Goal: Navigation & Orientation: Find specific page/section

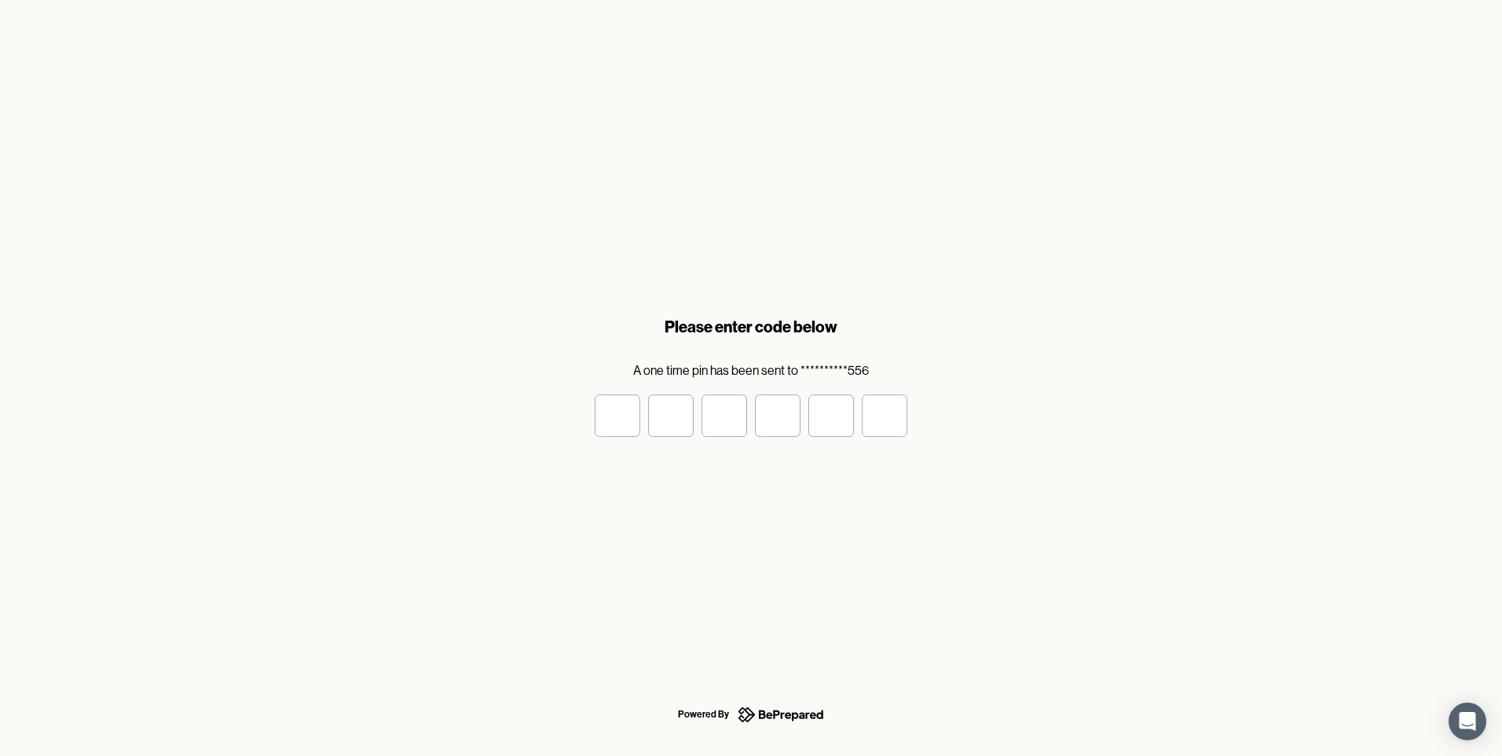
type input "*"
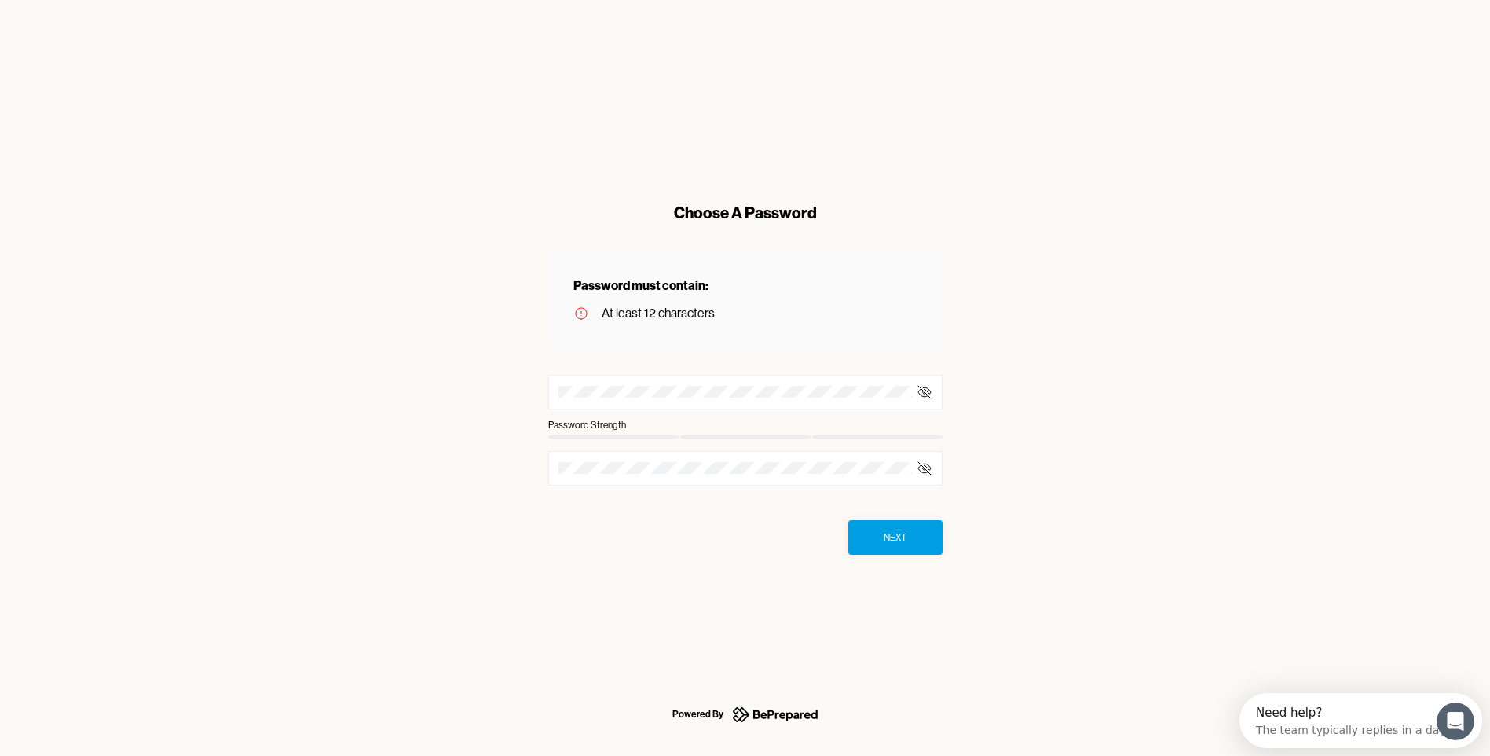
click at [699, 404] on div at bounding box center [745, 392] width 394 height 35
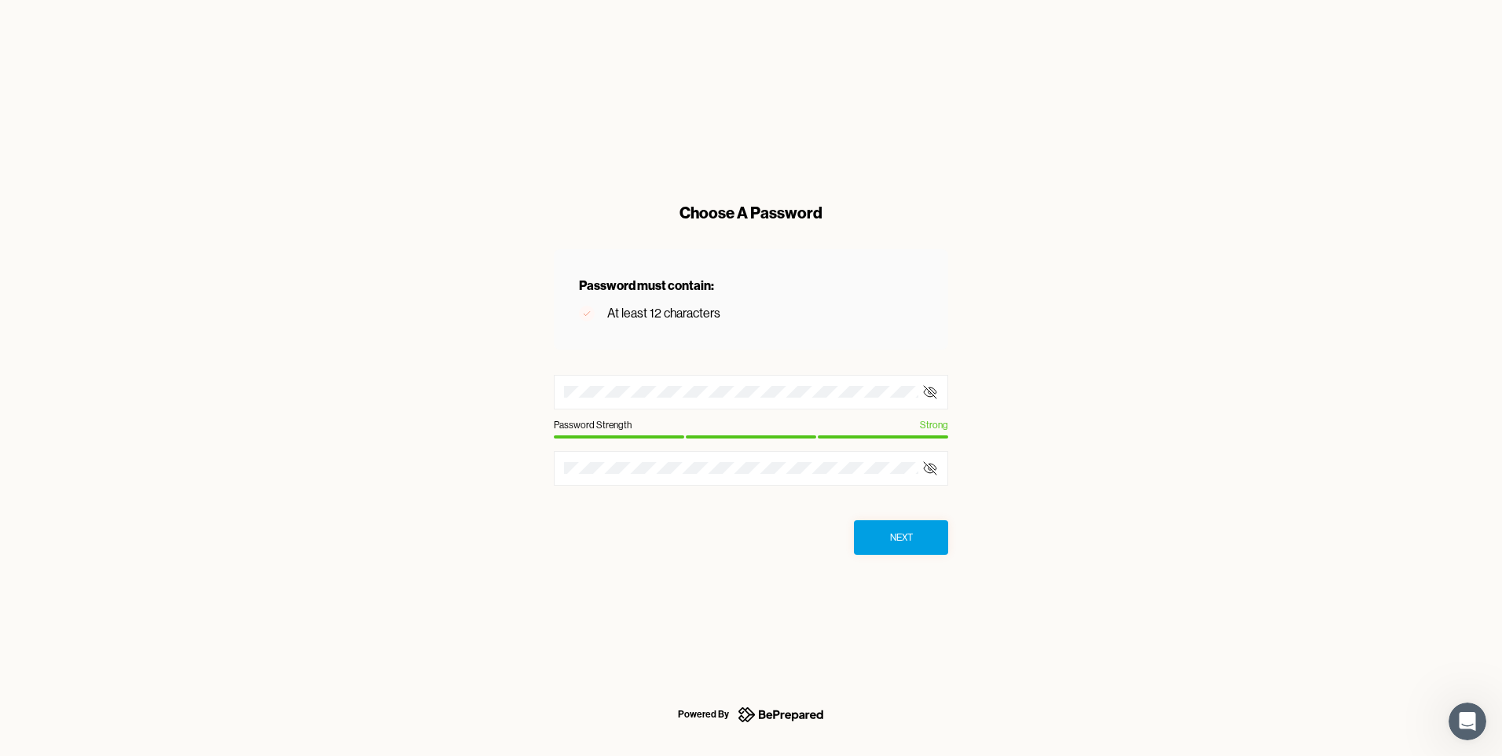
click at [878, 535] on button "Next" at bounding box center [901, 537] width 94 height 35
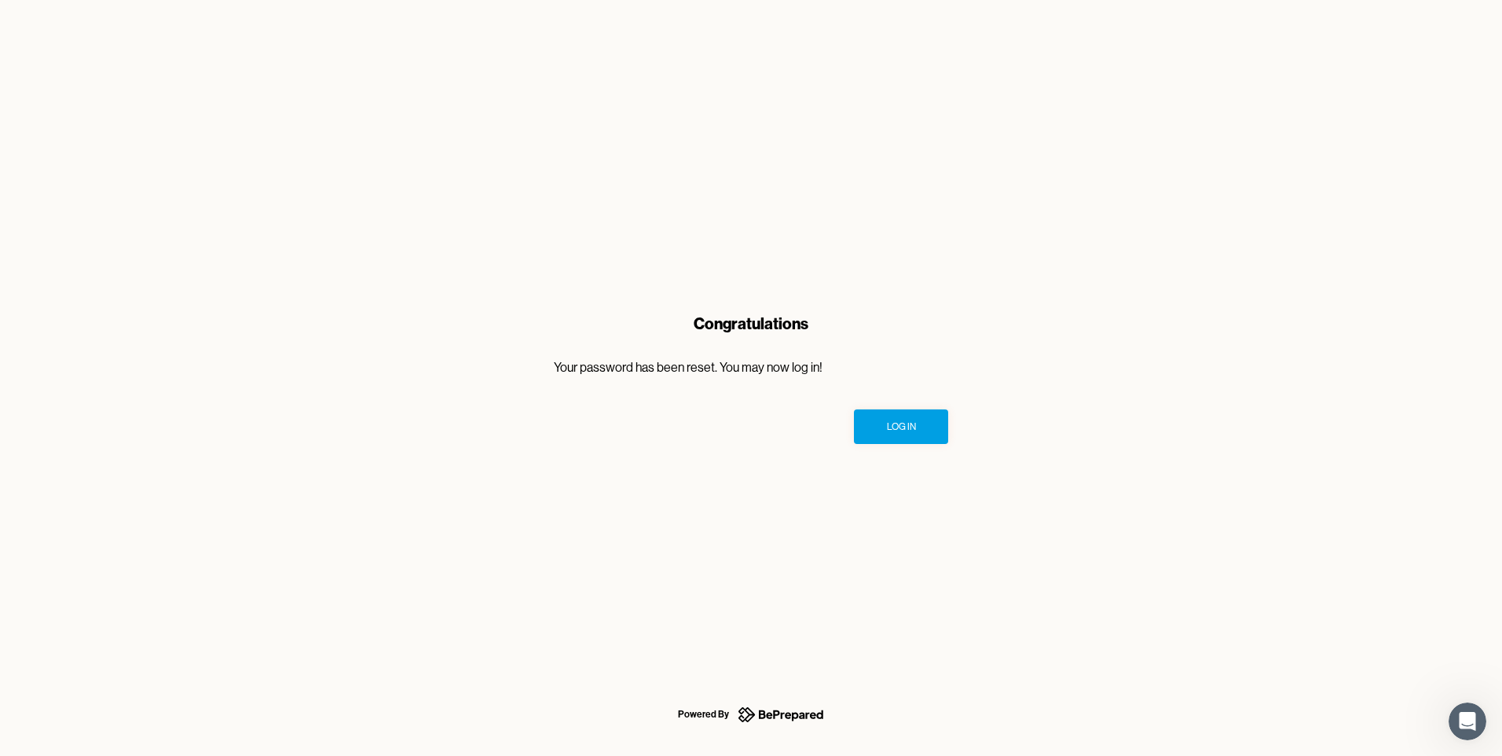
click at [886, 439] on button "Log In" at bounding box center [901, 426] width 94 height 35
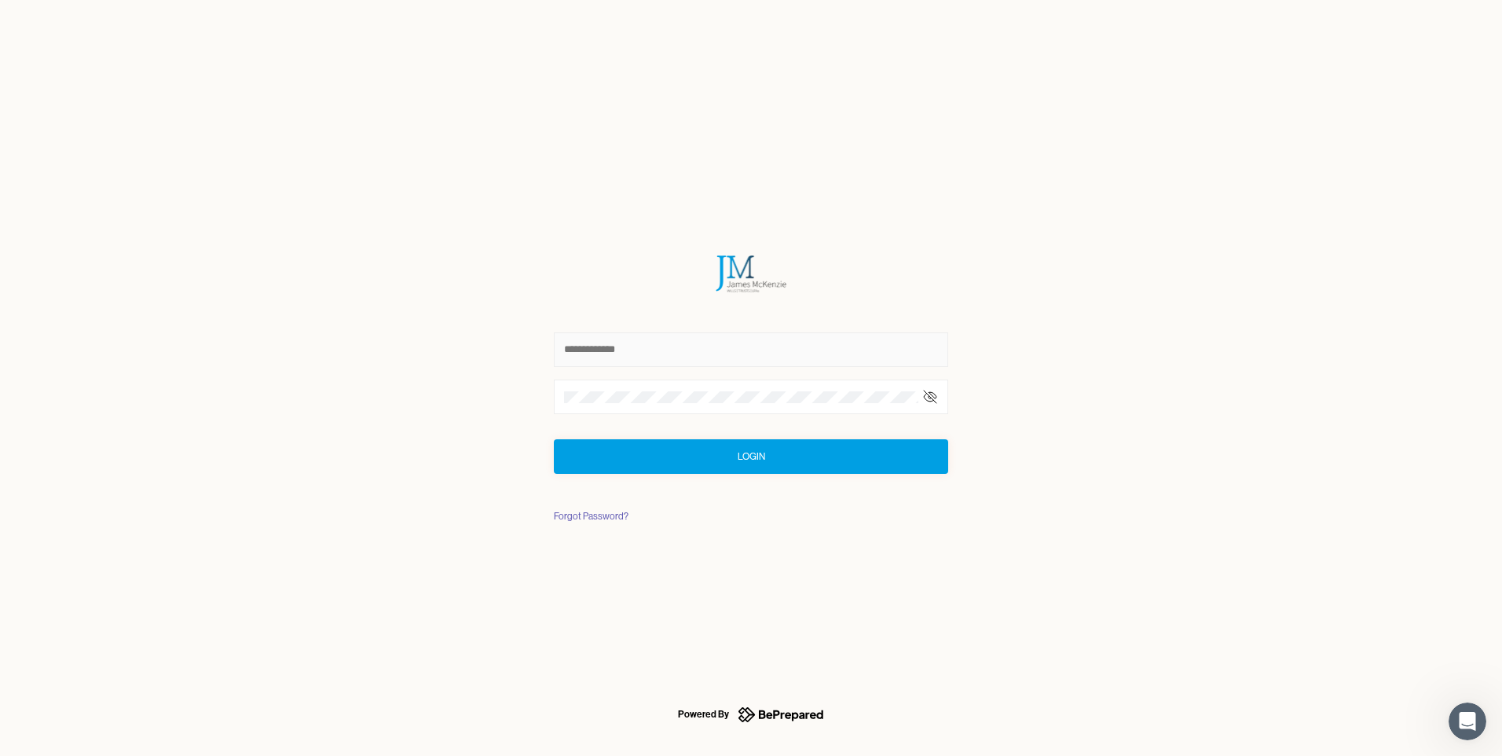
click at [636, 348] on input "text" at bounding box center [751, 349] width 394 height 35
click button "Login" at bounding box center [751, 456] width 394 height 35
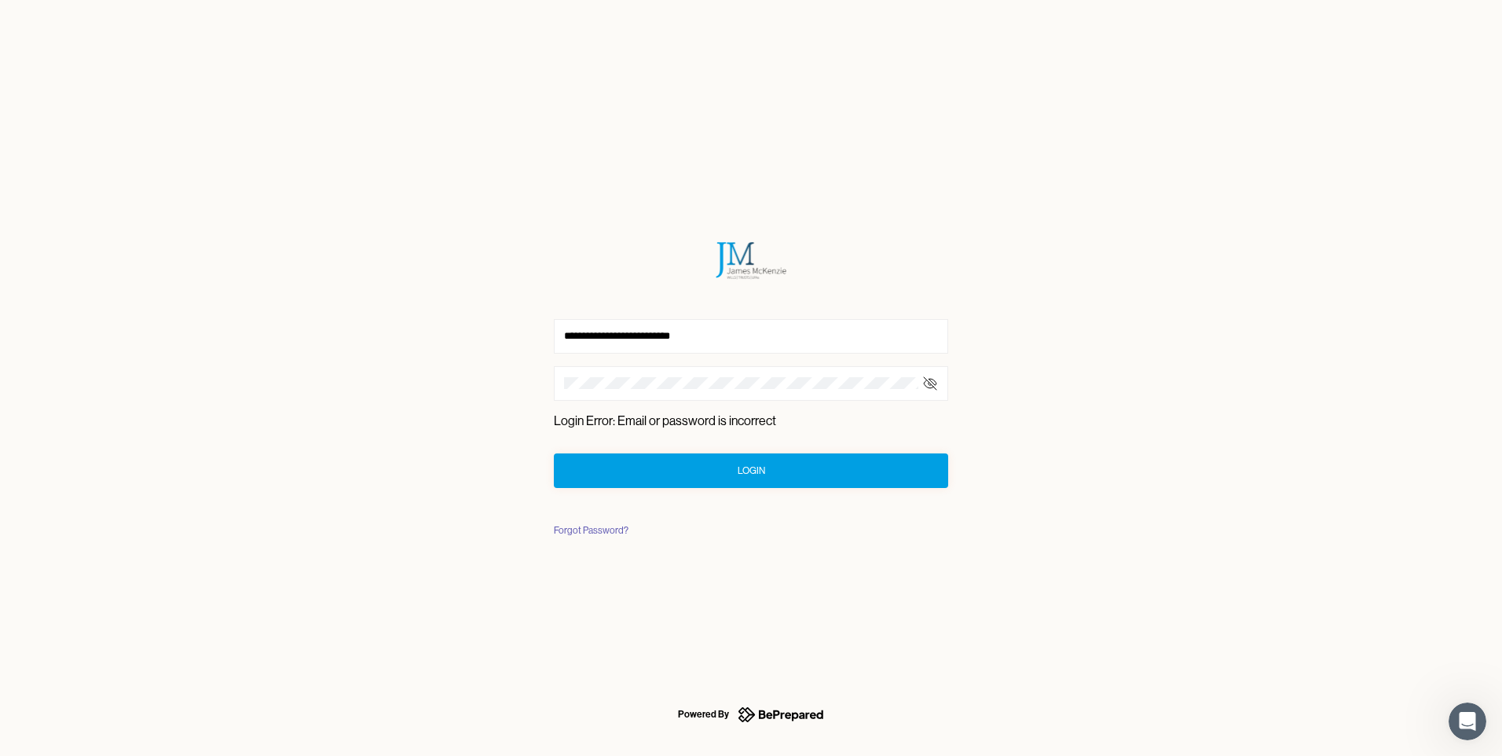
click at [929, 386] on icon at bounding box center [930, 383] width 16 height 16
click at [610, 332] on input "**********" at bounding box center [751, 336] width 394 height 35
type input "**********"
click at [720, 477] on button "Login" at bounding box center [751, 470] width 394 height 35
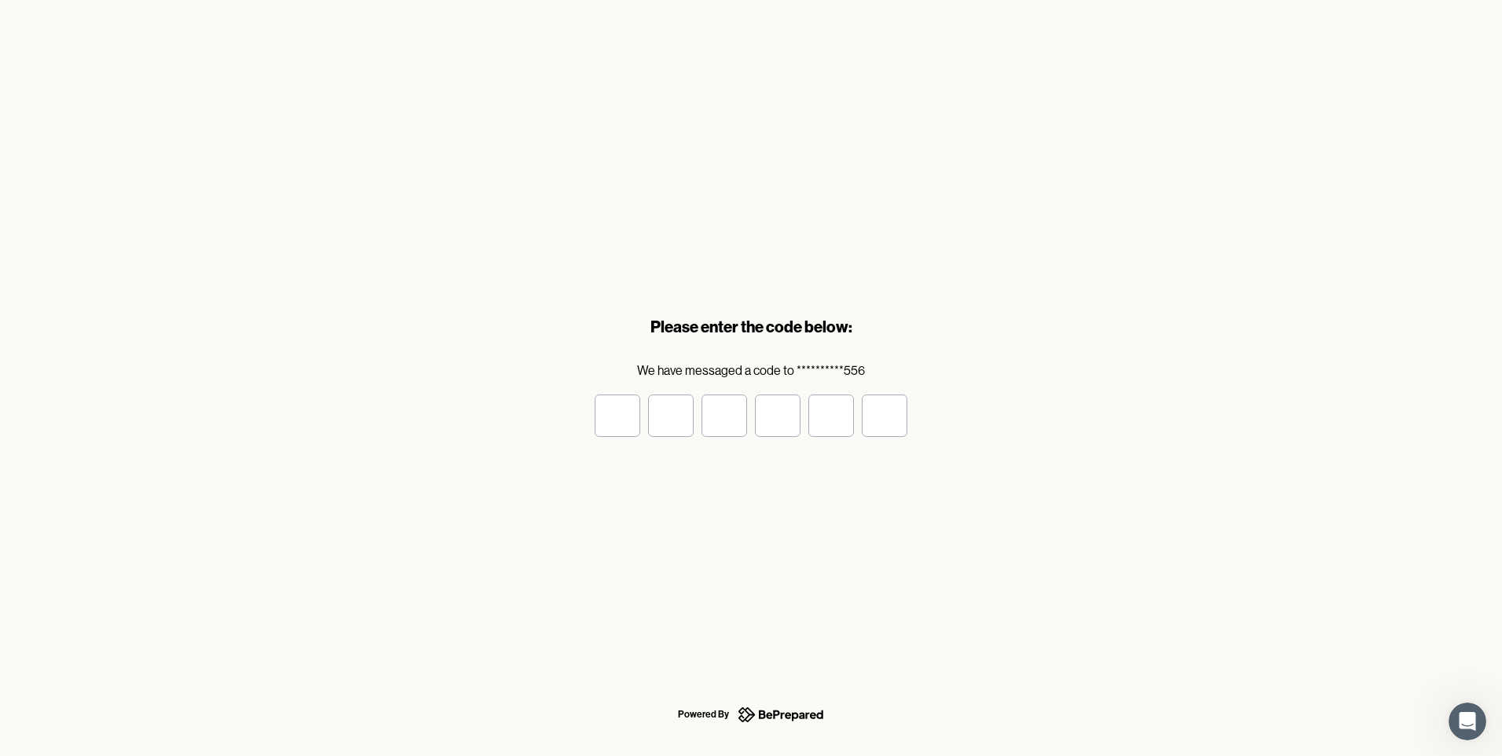
type input "*"
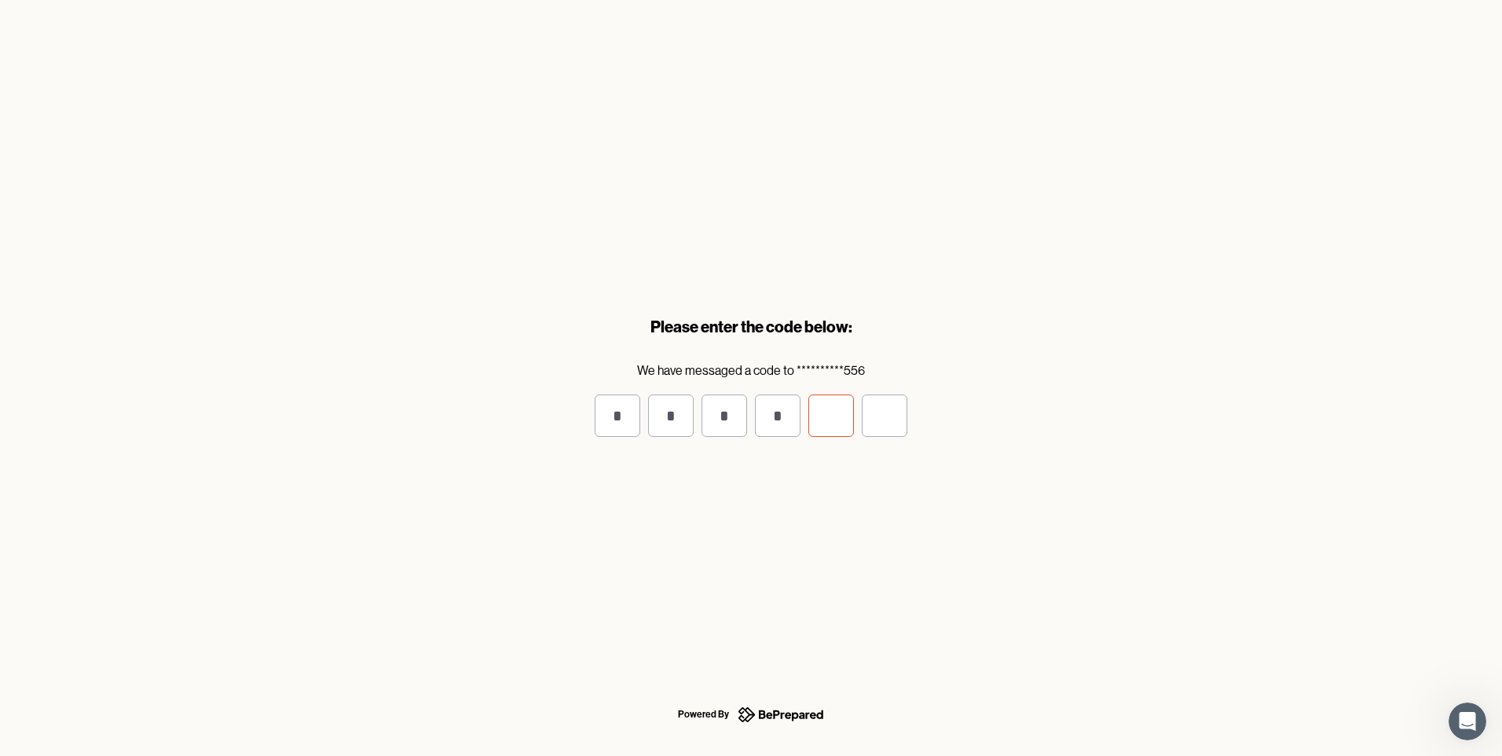
type input "*"
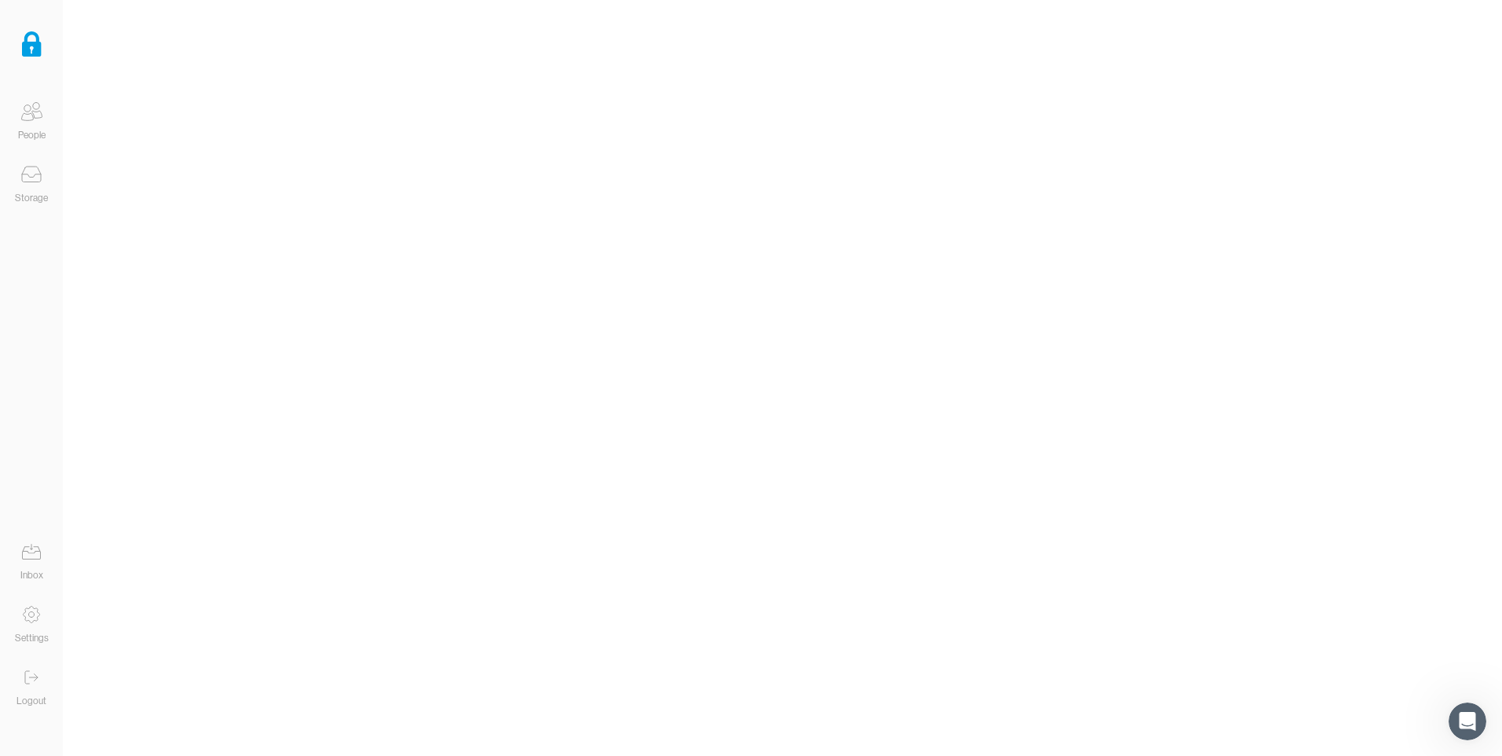
click at [28, 165] on icon at bounding box center [31, 174] width 31 height 31
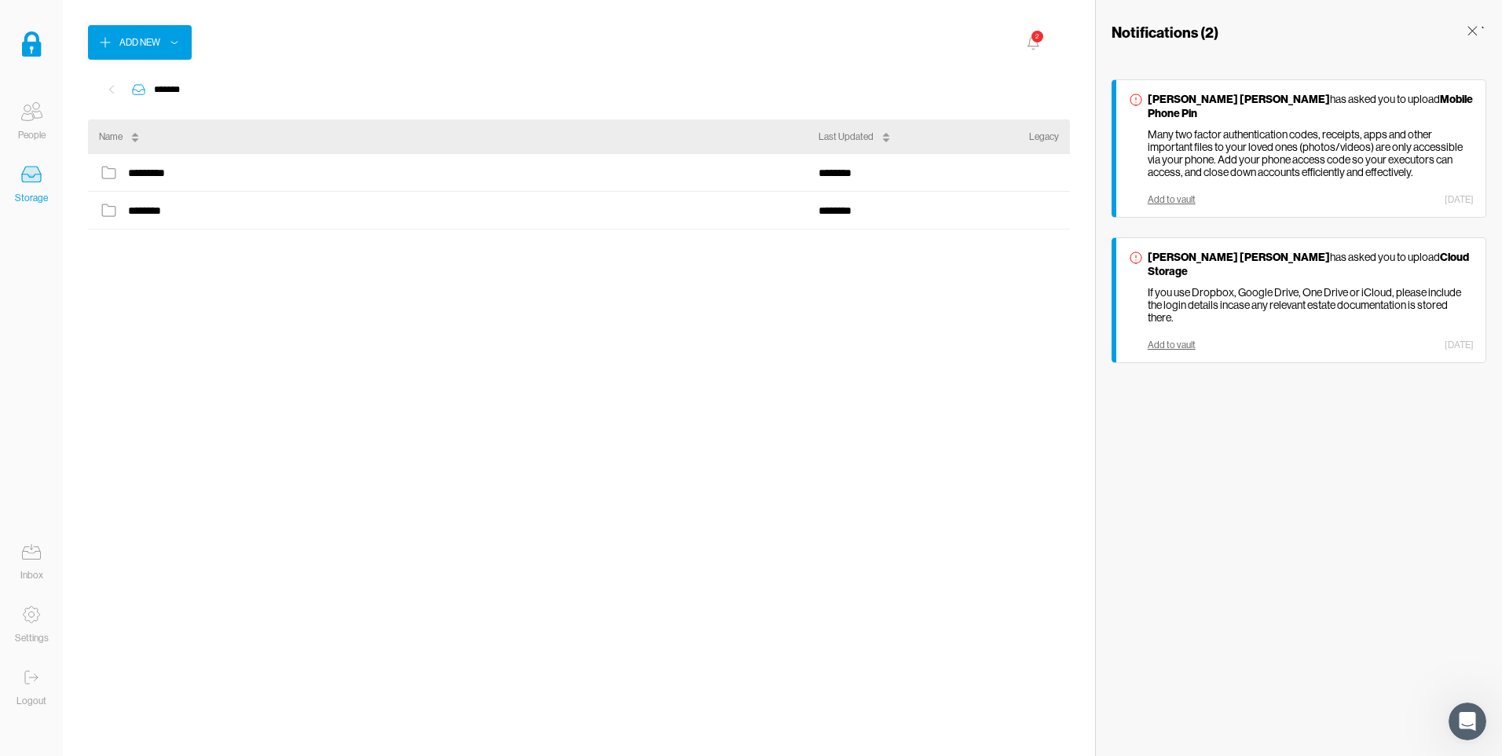
click at [31, 141] on div "People" at bounding box center [31, 135] width 27 height 16
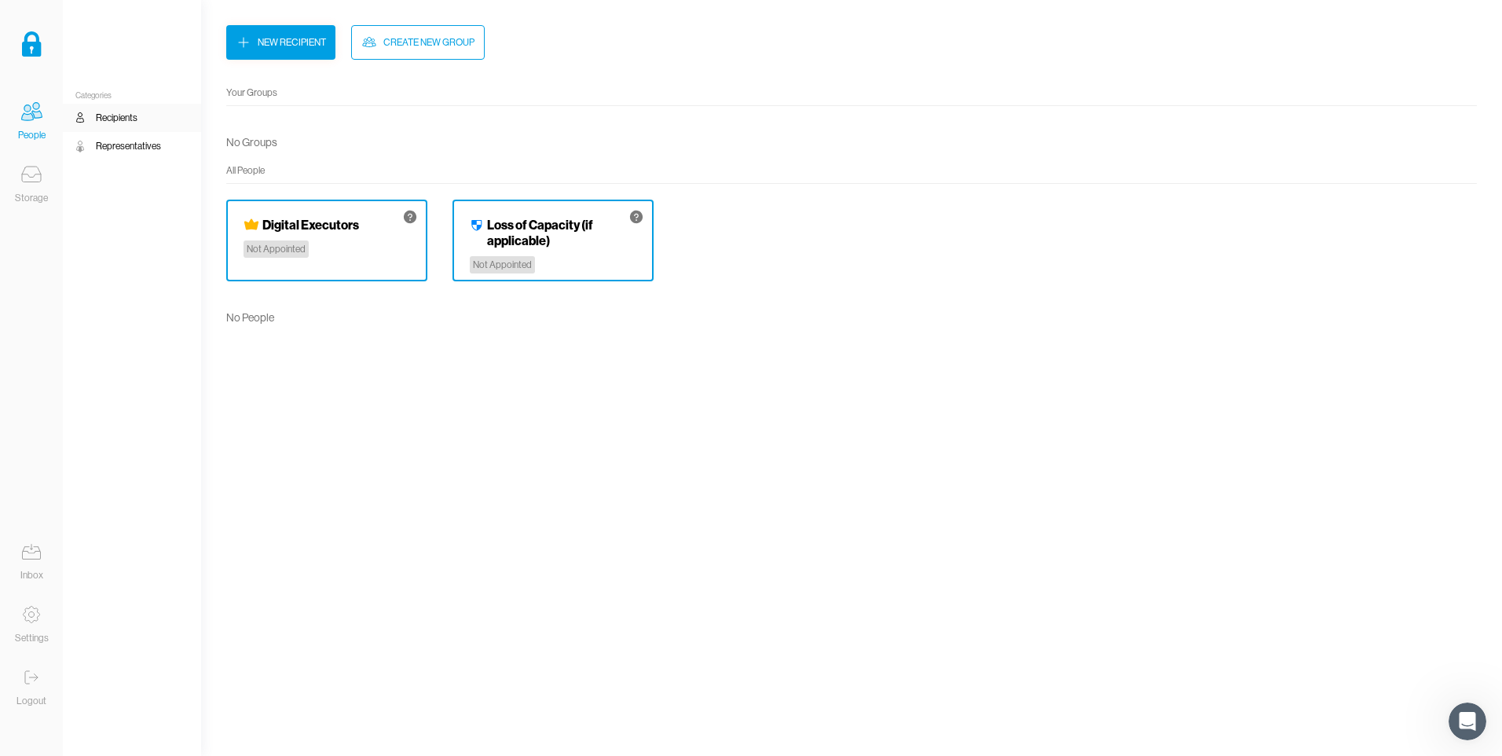
click at [26, 174] on icon at bounding box center [31, 175] width 19 height 3
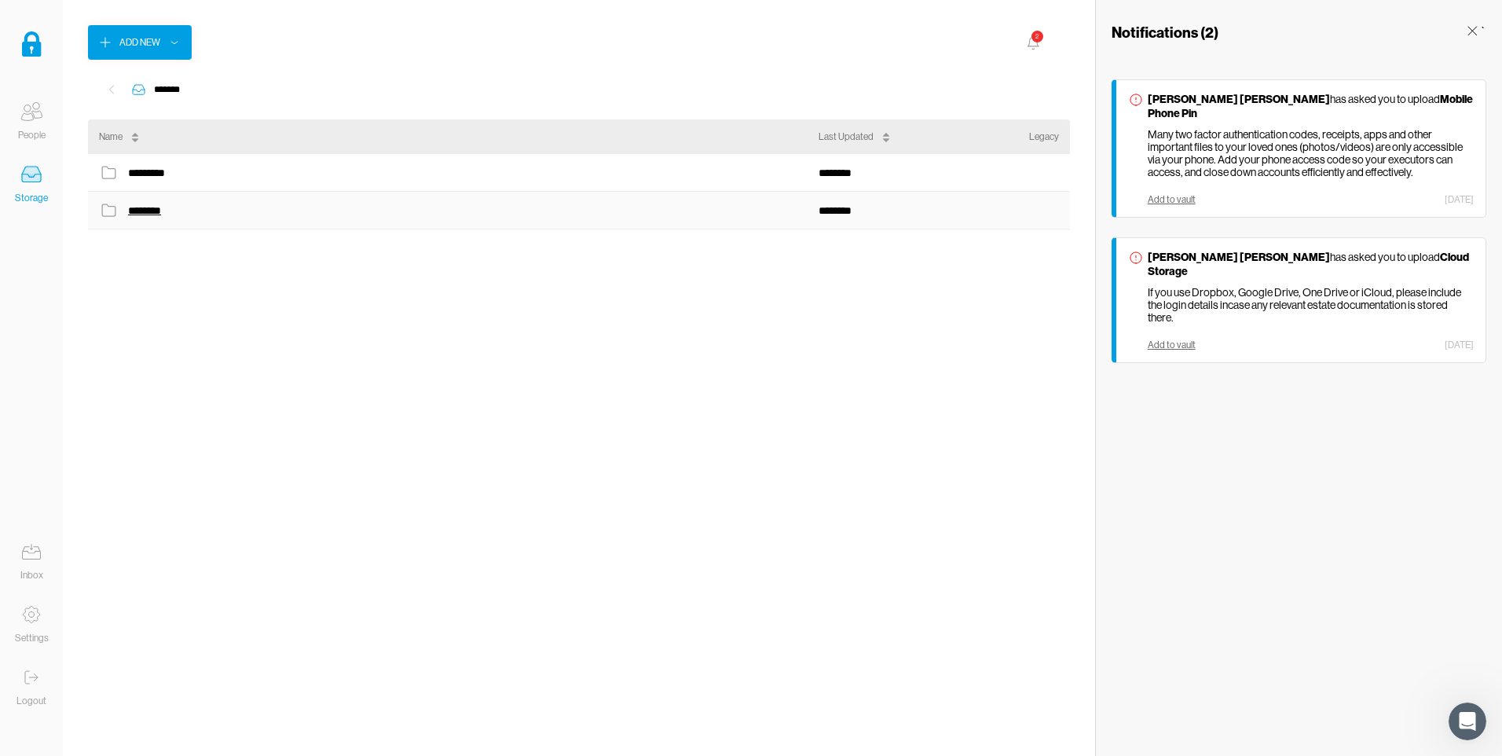
click at [159, 213] on div "********" at bounding box center [147, 210] width 38 height 20
click at [36, 566] on icon at bounding box center [31, 551] width 31 height 31
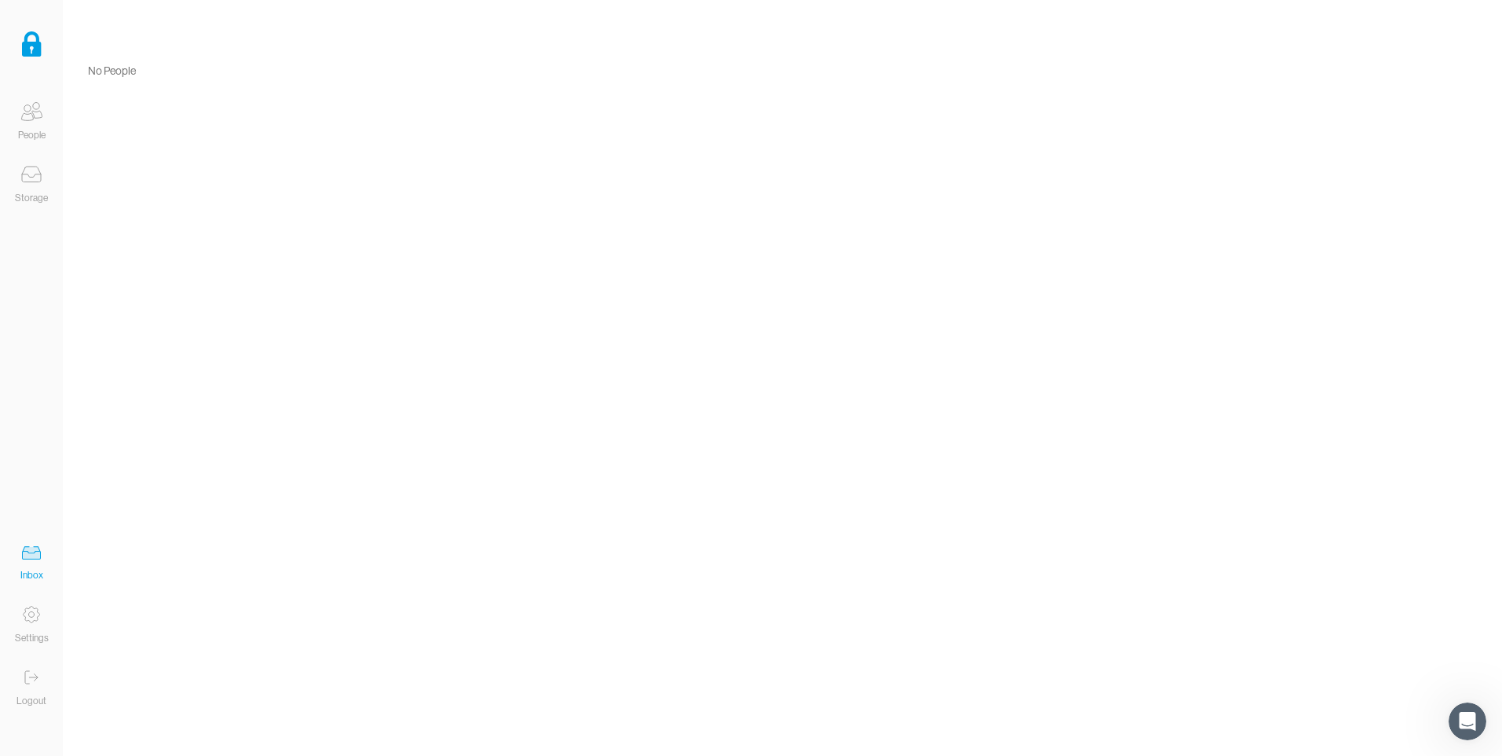
click at [31, 614] on icon at bounding box center [31, 614] width 31 height 31
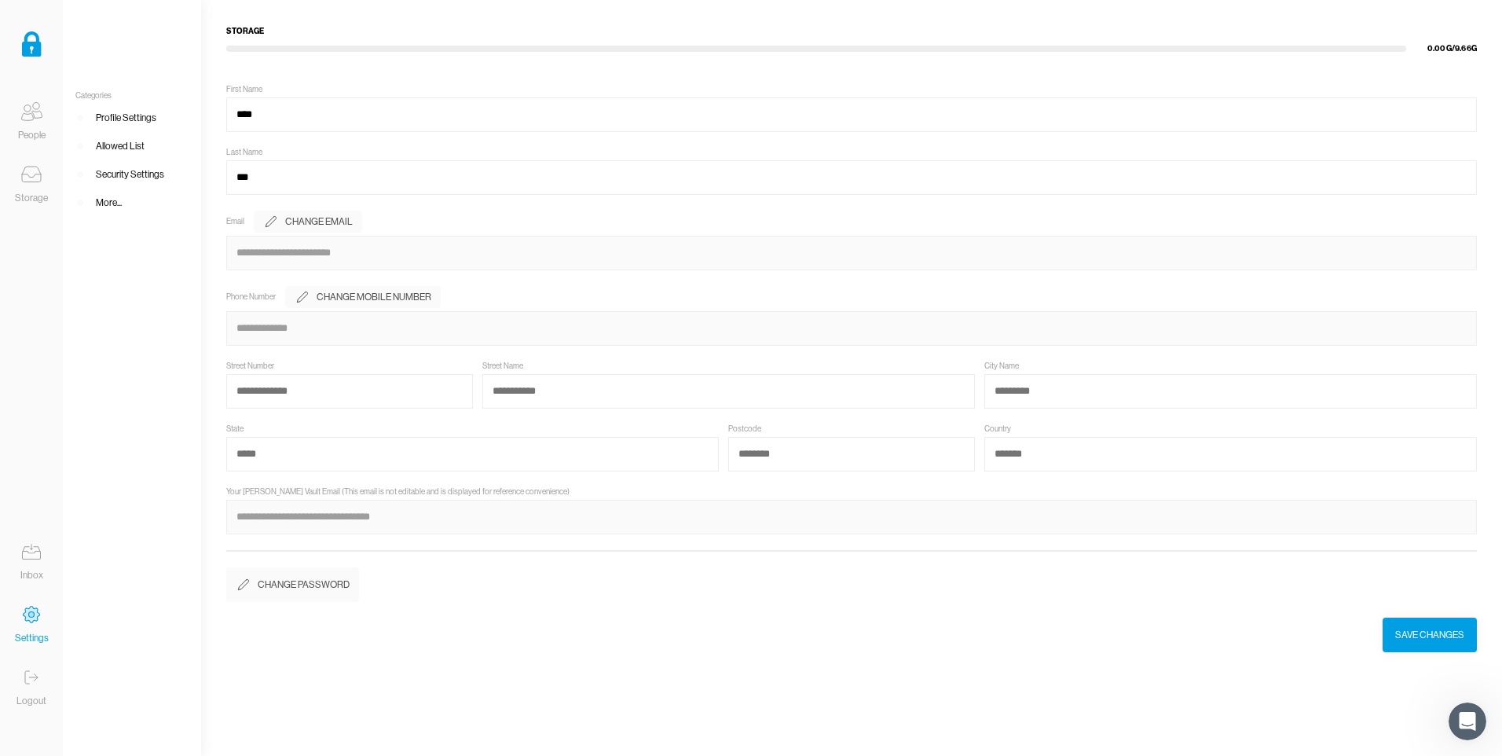
click at [35, 174] on icon at bounding box center [31, 174] width 31 height 31
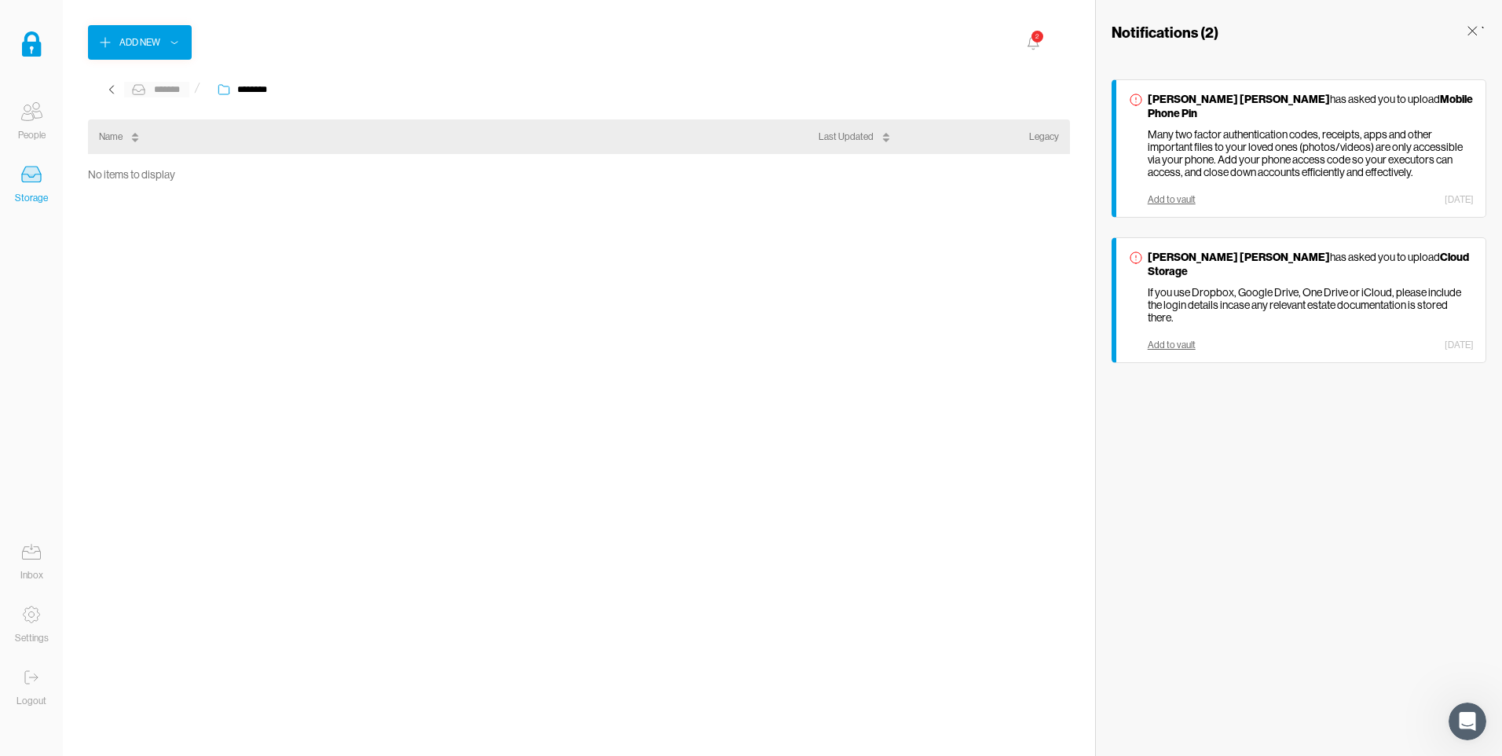
click at [160, 86] on div "*******" at bounding box center [167, 90] width 32 height 16
click at [38, 134] on div "People" at bounding box center [31, 135] width 27 height 16
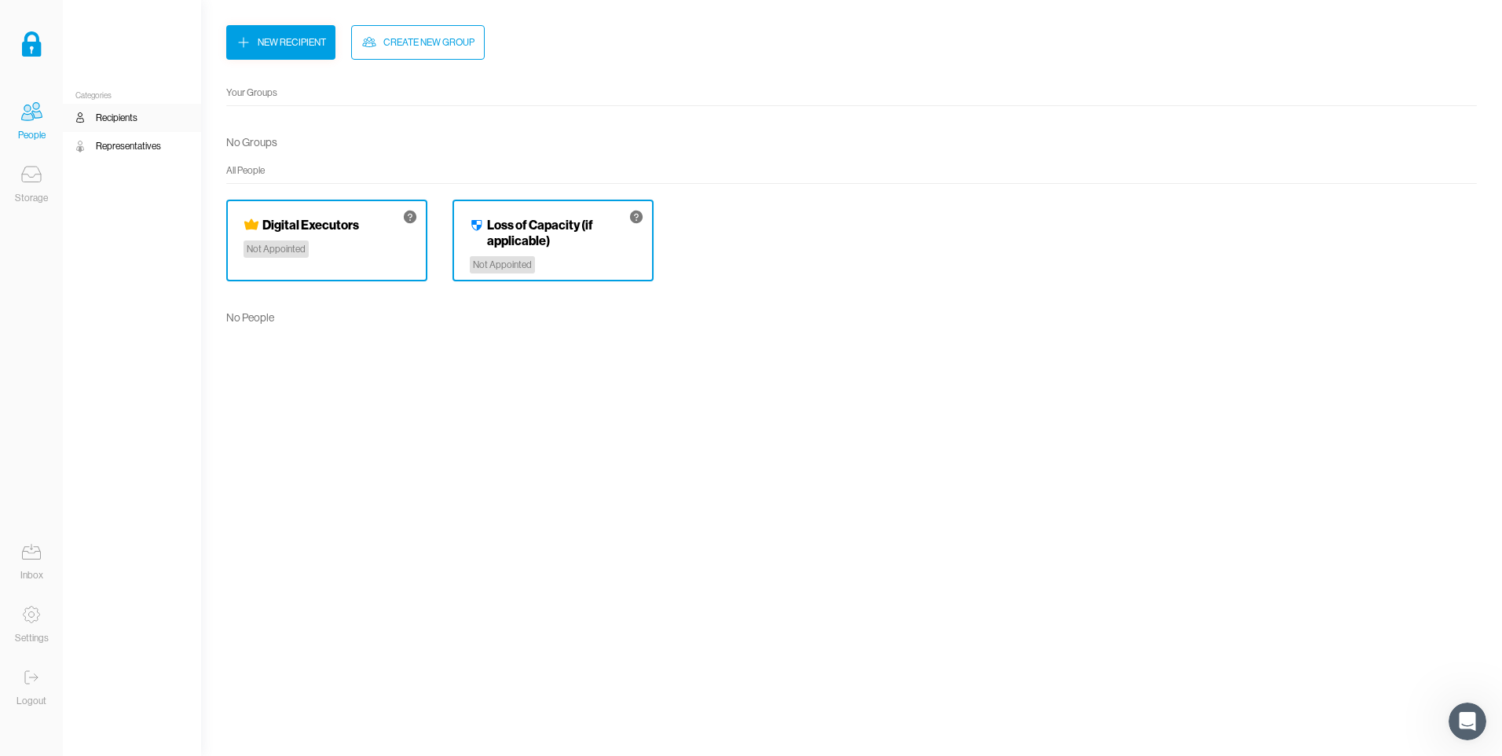
click at [31, 40] on img at bounding box center [32, 43] width 20 height 25
